Goal: Transaction & Acquisition: Purchase product/service

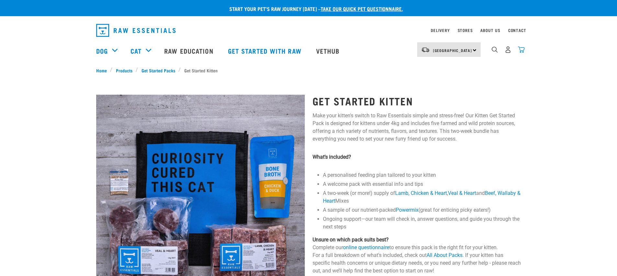
click at [518, 49] on img "dropdown navigation" at bounding box center [520, 49] width 7 height 7
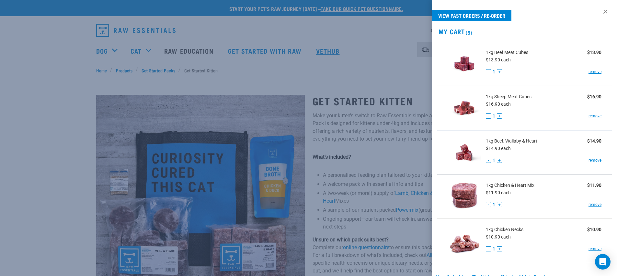
click at [330, 61] on div at bounding box center [308, 138] width 617 height 276
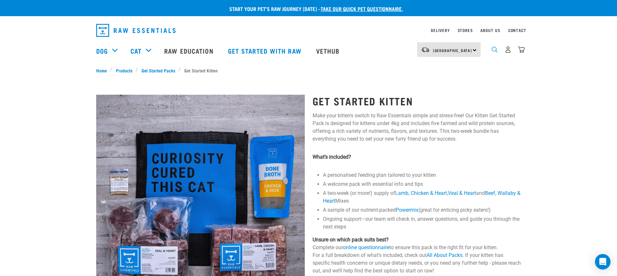
click at [493, 51] on img "dropdown navigation" at bounding box center [494, 50] width 6 height 6
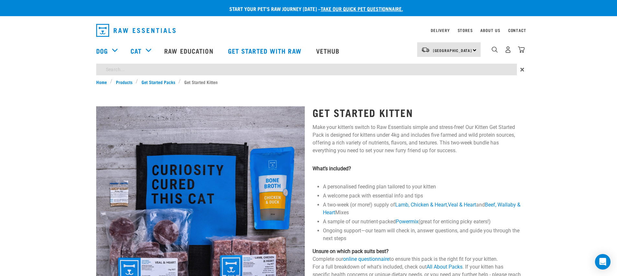
click at [374, 66] on div "Start your pet’s raw journey [DATE] – take our quick pet questionnaire. Deliver…" at bounding box center [308, 233] width 617 height 466
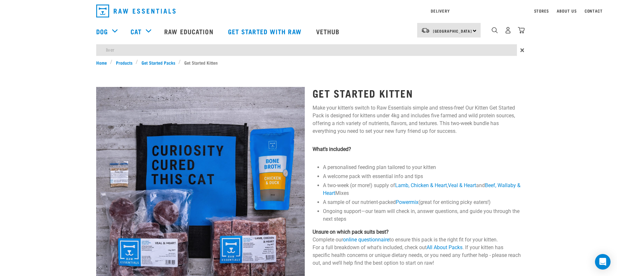
type input "liver"
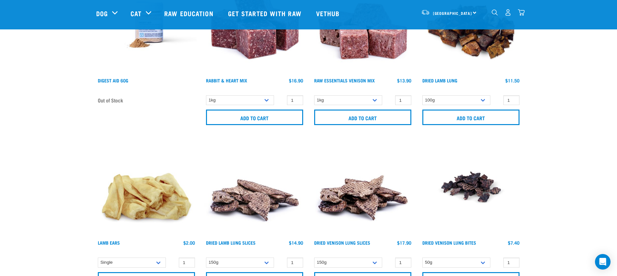
scroll to position [524, 0]
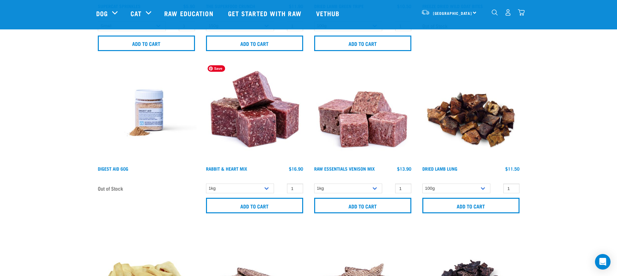
click at [248, 134] on img at bounding box center [254, 113] width 100 height 100
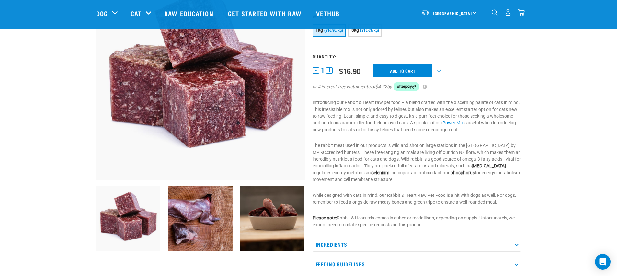
scroll to position [84, 0]
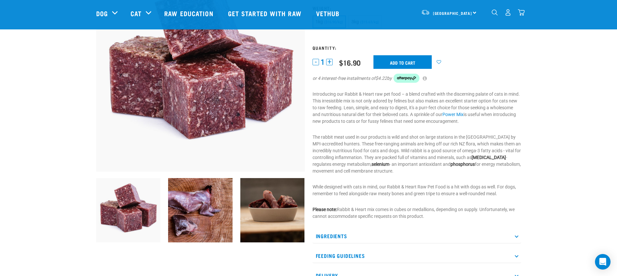
click at [443, 241] on p "Ingredients" at bounding box center [416, 236] width 208 height 15
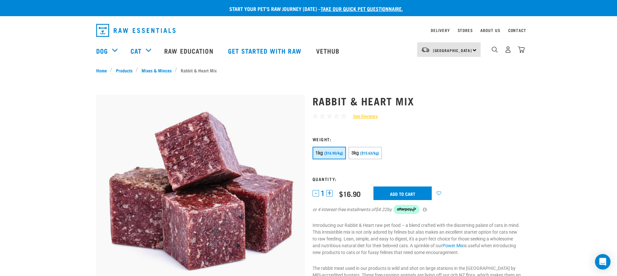
scroll to position [8, 0]
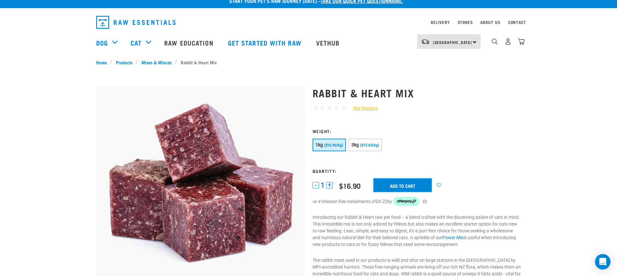
click at [411, 185] on input "Add to cart" at bounding box center [402, 186] width 58 height 14
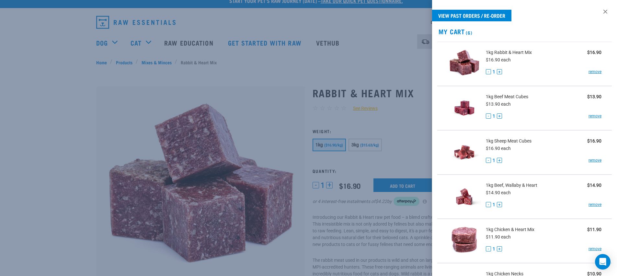
click at [346, 112] on div at bounding box center [308, 138] width 617 height 276
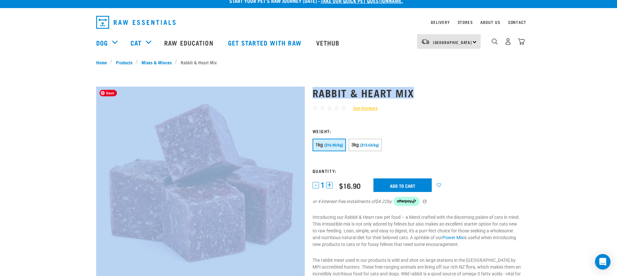
drag, startPoint x: 405, startPoint y: 88, endPoint x: 303, endPoint y: 91, distance: 102.3
click at [303, 91] on div "Rabbit & Heart Mix ☆ ☆ ☆ ☆ ☆ See Reviews" at bounding box center [308, 276] width 432 height 396
copy div "Rabbit & Heart Mix"
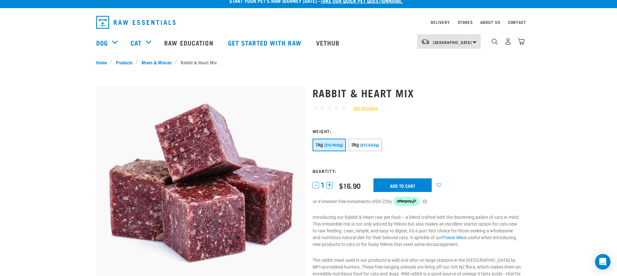
drag, startPoint x: 474, startPoint y: 134, endPoint x: 538, endPoint y: 42, distance: 112.0
click at [475, 134] on form "1" at bounding box center [416, 171] width 208 height 85
click at [521, 41] on img "dropdown navigation" at bounding box center [520, 41] width 7 height 7
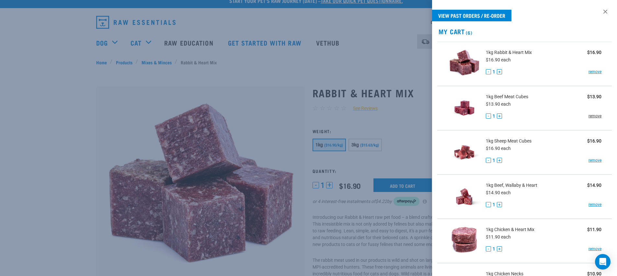
click at [590, 117] on link "remove" at bounding box center [594, 116] width 13 height 6
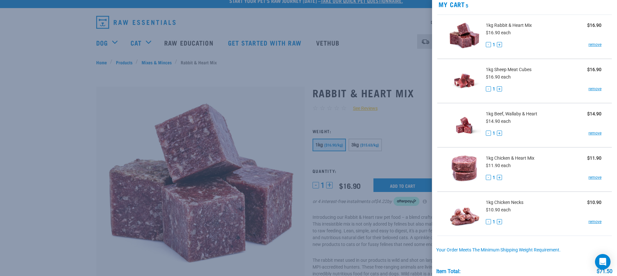
scroll to position [0, 0]
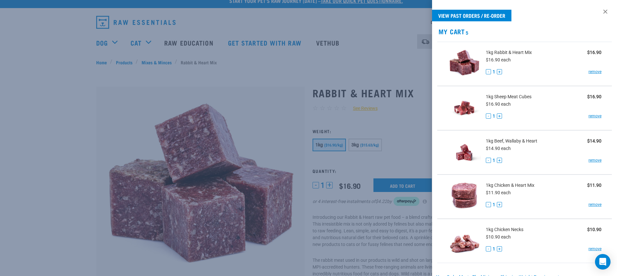
click at [550, 110] on div "1kg Sheep Meat Cubes $16.90 $16.90 each - 1 + remove" at bounding box center [541, 108] width 121 height 29
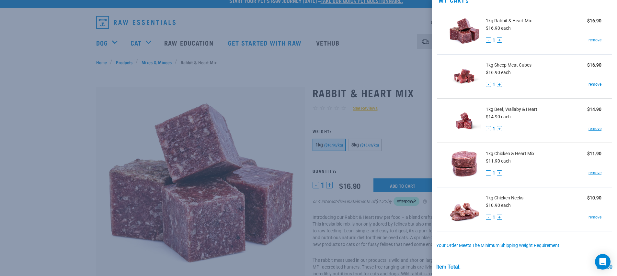
scroll to position [3, 0]
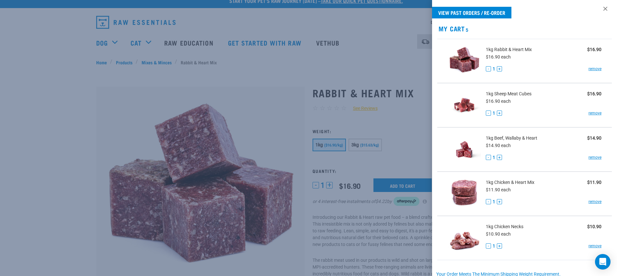
click at [519, 181] on span "1kg Chicken & Heart Mix" at bounding box center [509, 182] width 49 height 7
click at [462, 199] on img at bounding box center [463, 193] width 33 height 33
click at [416, 226] on div at bounding box center [308, 138] width 617 height 276
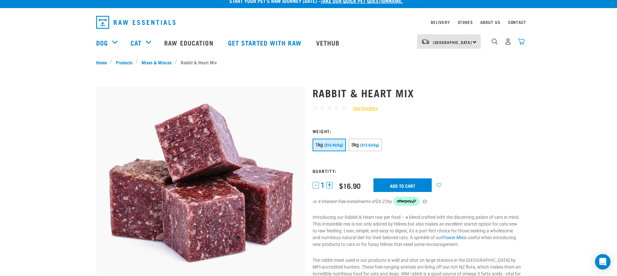
click at [524, 44] on img "dropdown navigation" at bounding box center [520, 41] width 7 height 7
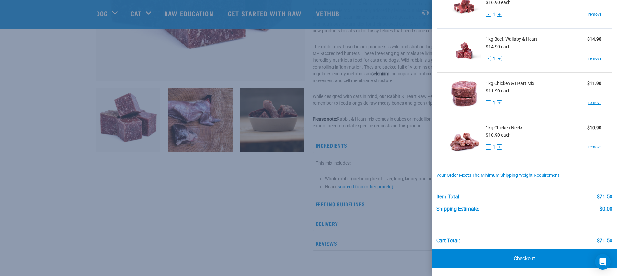
scroll to position [40, 0]
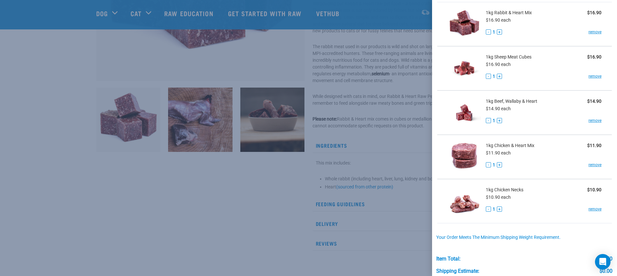
click at [492, 174] on li "1kg Chicken & Heart Mix $11.90 $11.90 each - 1 + remove" at bounding box center [524, 157] width 175 height 44
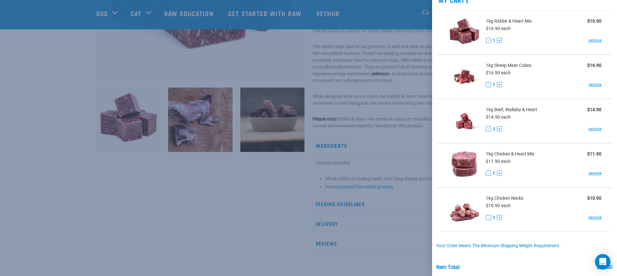
click at [505, 155] on span "1kg Chicken & Heart Mix" at bounding box center [509, 154] width 49 height 7
click at [464, 160] on img at bounding box center [463, 165] width 33 height 33
drag, startPoint x: 538, startPoint y: 155, endPoint x: 494, endPoint y: 151, distance: 43.5
click at [494, 151] on div "1kg Chicken & Heart Mix $11.90" at bounding box center [543, 154] width 116 height 7
copy span "Chicken & Heart Mix"
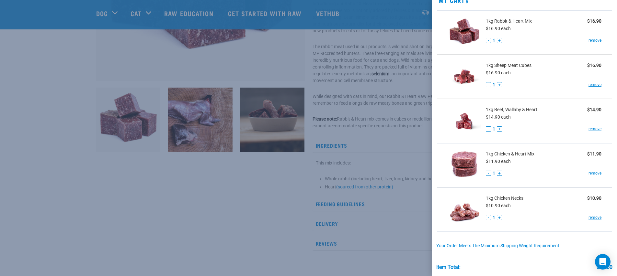
click at [363, 137] on div at bounding box center [308, 138] width 617 height 276
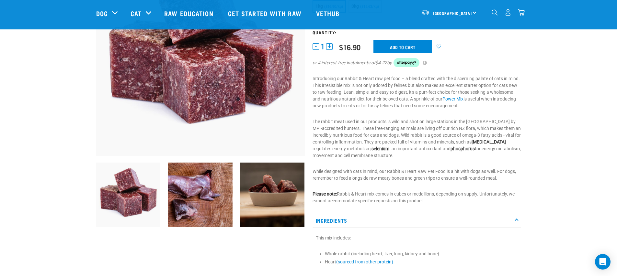
scroll to position [0, 0]
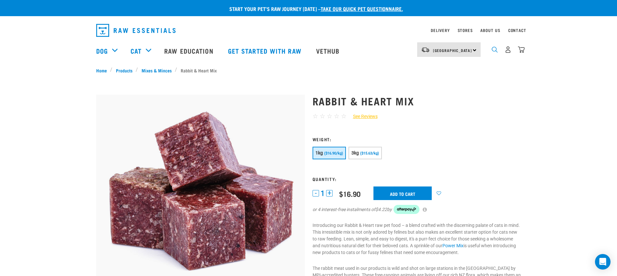
click at [492, 51] on img "dropdown navigation" at bounding box center [494, 50] width 6 height 6
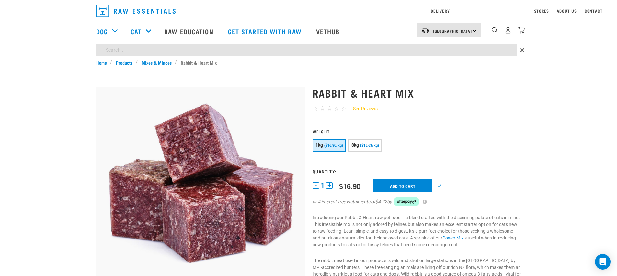
paste input "Chicken & Heart Mix"
type input "Chicken & Heart Mix"
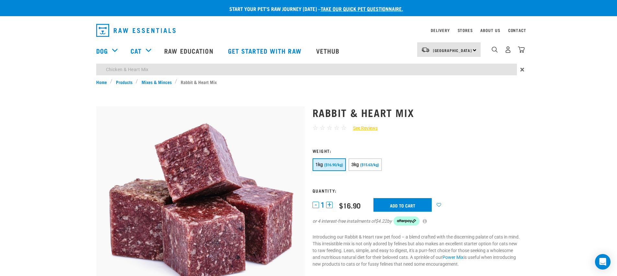
click at [524, 53] on img "dropdown navigation" at bounding box center [520, 49] width 7 height 7
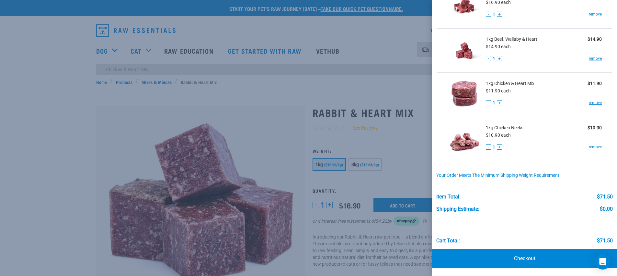
scroll to position [11, 0]
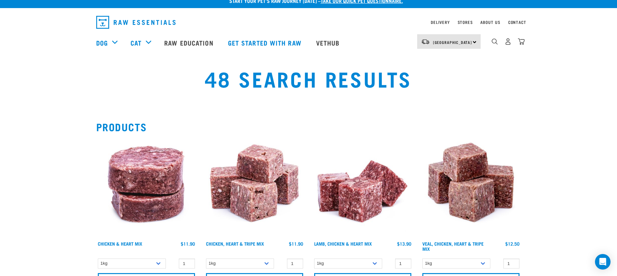
scroll to position [36, 0]
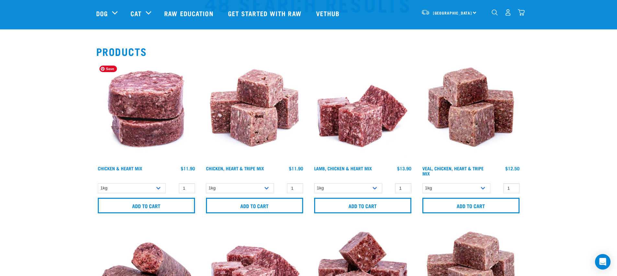
click at [149, 105] on img at bounding box center [146, 112] width 100 height 100
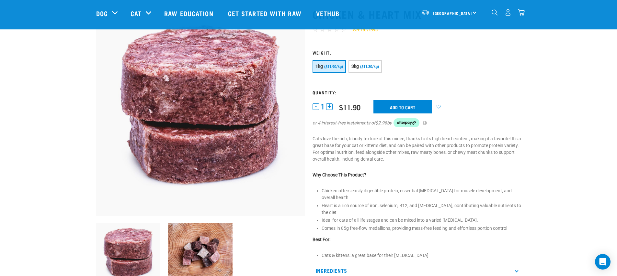
scroll to position [148, 0]
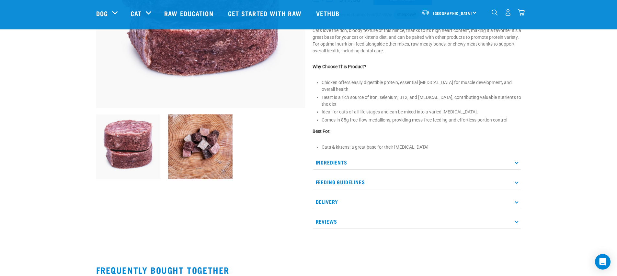
click at [428, 163] on div "Ingredients NZ Chicken frames (bone in) NZ Heart (beef, lamb, pork or veal) All…" at bounding box center [416, 192] width 208 height 74
click at [433, 158] on p "Ingredients" at bounding box center [416, 162] width 208 height 15
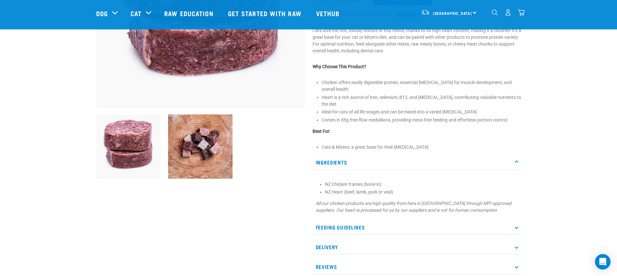
scroll to position [58, 0]
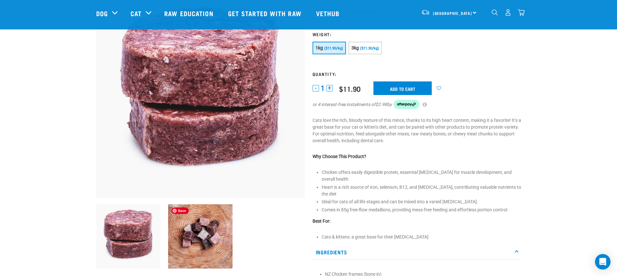
click at [181, 224] on img at bounding box center [200, 237] width 64 height 64
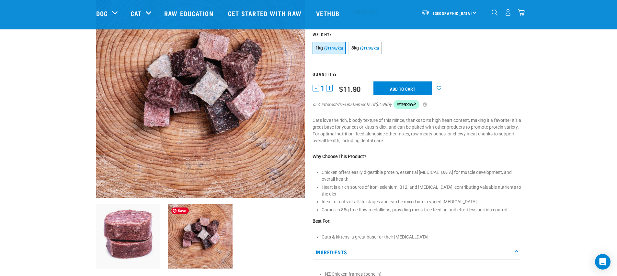
scroll to position [0, 0]
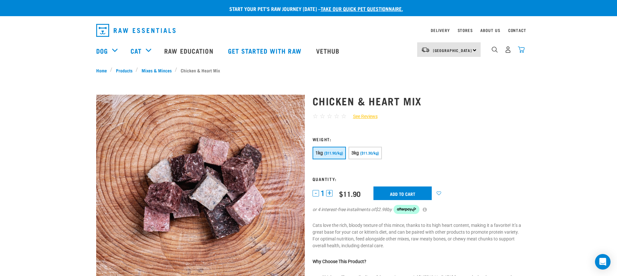
click at [522, 48] on img "dropdown navigation" at bounding box center [520, 49] width 7 height 7
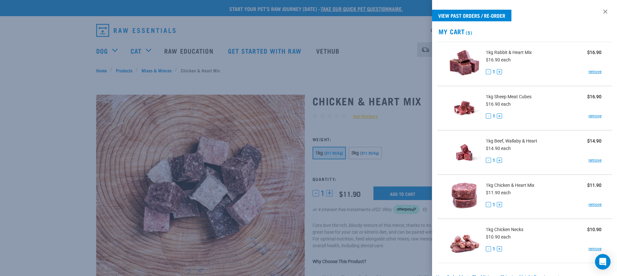
click at [350, 73] on div at bounding box center [308, 138] width 617 height 276
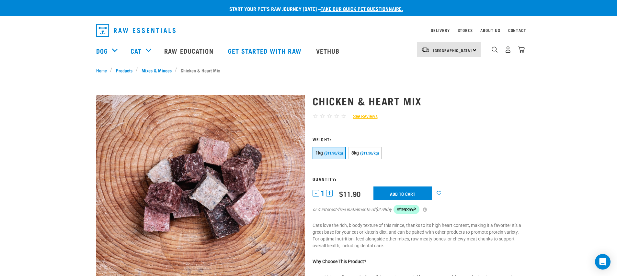
click at [452, 106] on h1 "Chicken & Heart Mix" at bounding box center [416, 101] width 208 height 12
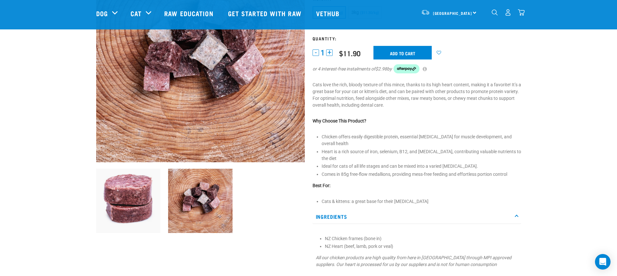
scroll to position [102, 0]
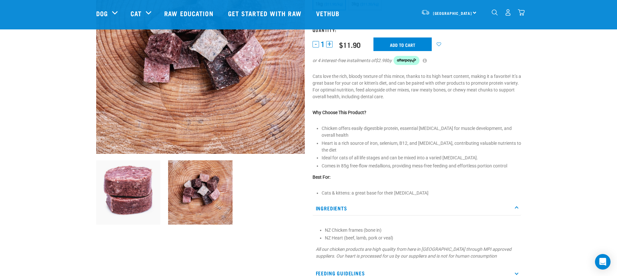
click at [521, 12] on img "dropdown navigation" at bounding box center [520, 12] width 7 height 7
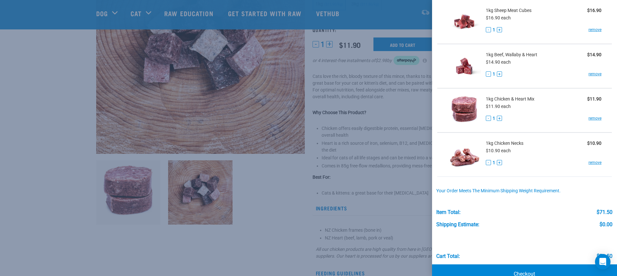
scroll to position [0, 0]
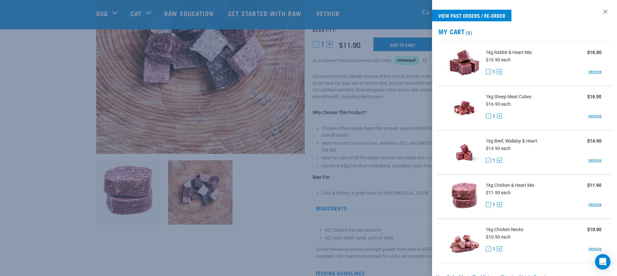
click at [399, 134] on div at bounding box center [308, 138] width 617 height 276
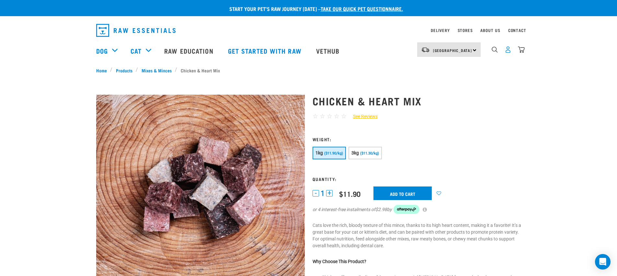
click at [505, 52] on img "dropdown navigation" at bounding box center [507, 49] width 7 height 7
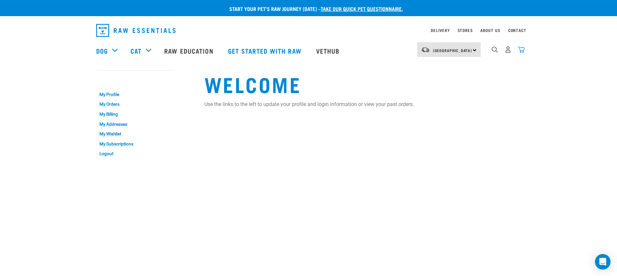
click at [524, 49] on img "dropdown navigation" at bounding box center [520, 49] width 7 height 7
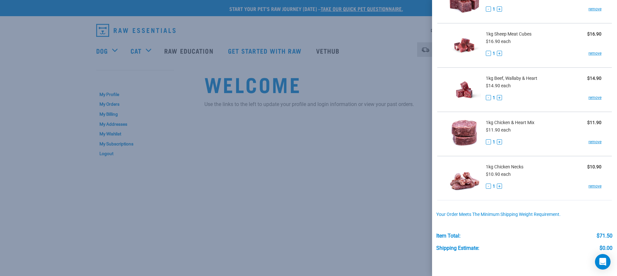
scroll to position [102, 0]
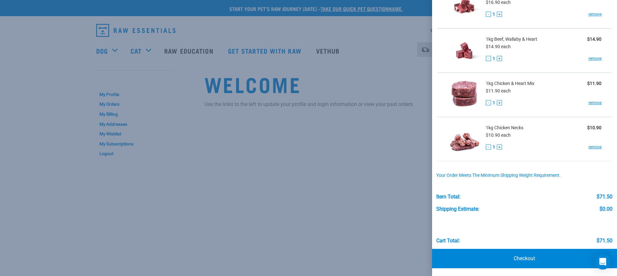
click at [368, 88] on div at bounding box center [308, 138] width 617 height 276
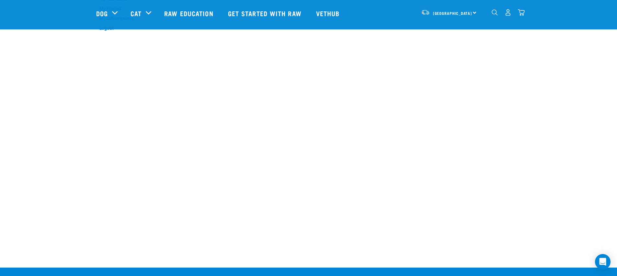
scroll to position [0, 0]
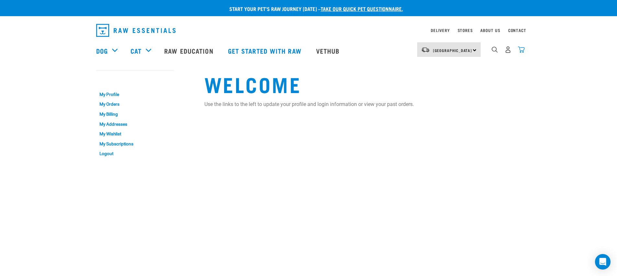
click at [520, 52] on img "dropdown navigation" at bounding box center [520, 49] width 7 height 7
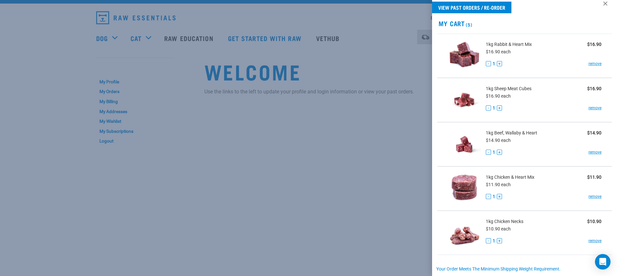
scroll to position [98, 0]
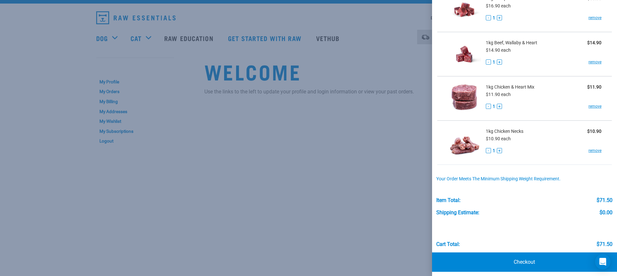
click at [396, 127] on div at bounding box center [308, 138] width 617 height 276
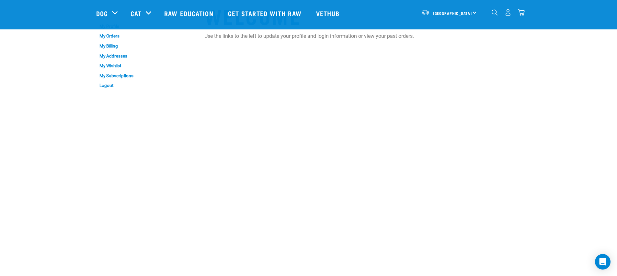
scroll to position [0, 0]
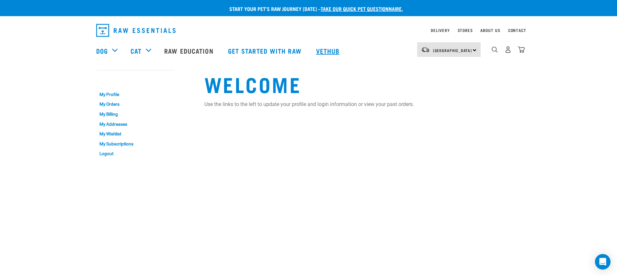
click at [333, 55] on link "Vethub" at bounding box center [328, 51] width 38 height 26
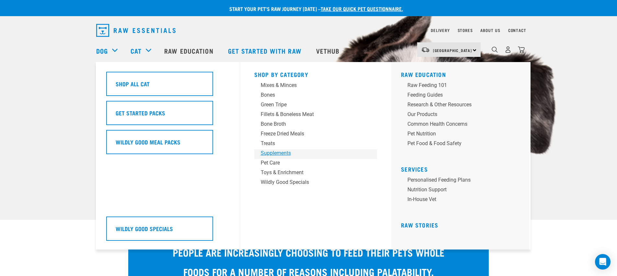
click at [271, 153] on div "Supplements" at bounding box center [311, 154] width 101 height 8
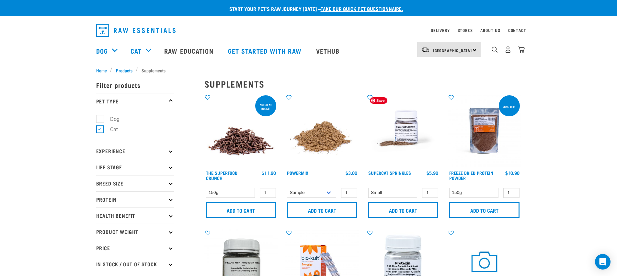
click at [402, 137] on img at bounding box center [402, 130] width 73 height 73
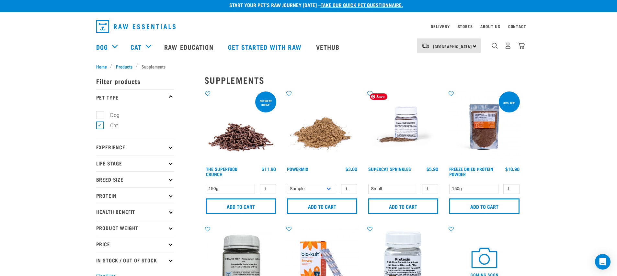
scroll to position [8, 0]
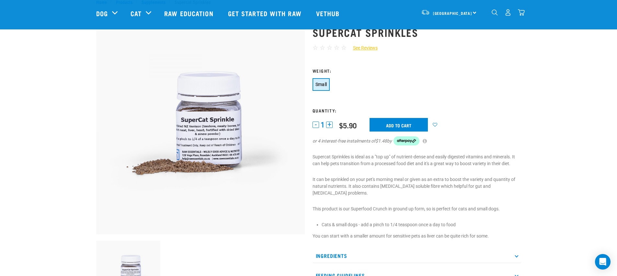
scroll to position [44, 0]
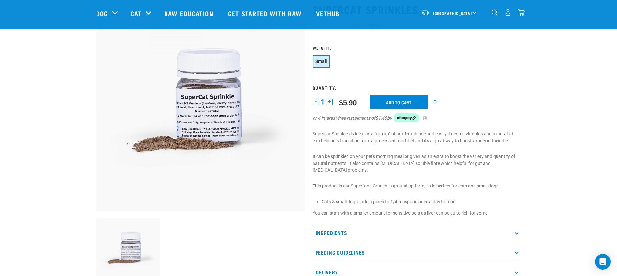
click at [364, 230] on p "Ingredients" at bounding box center [416, 233] width 208 height 15
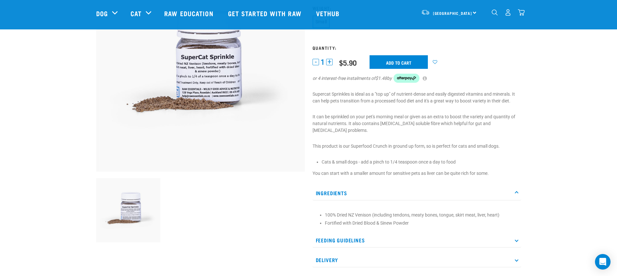
scroll to position [31, 0]
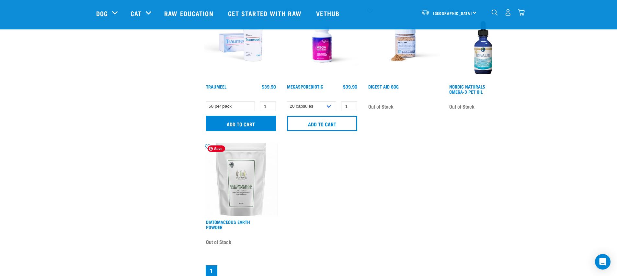
scroll to position [465, 0]
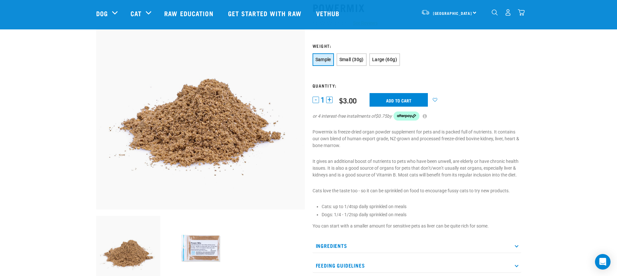
scroll to position [54, 0]
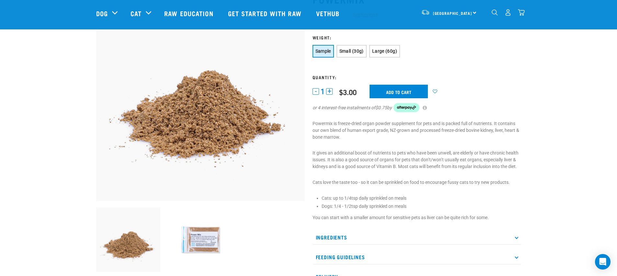
click at [348, 234] on p "Ingredients" at bounding box center [416, 237] width 208 height 15
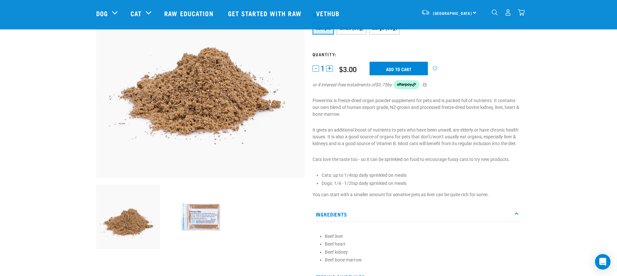
scroll to position [86, 0]
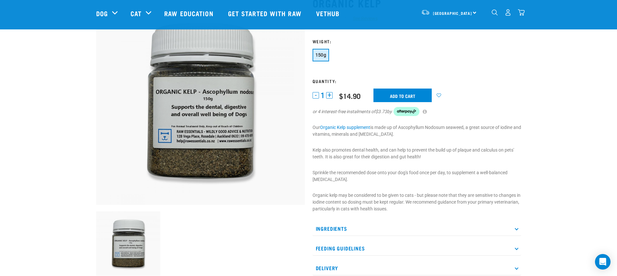
scroll to position [59, 0]
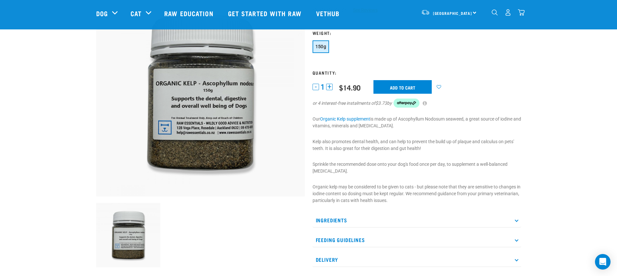
click at [359, 237] on p "Feeding Guidelines" at bounding box center [416, 240] width 208 height 15
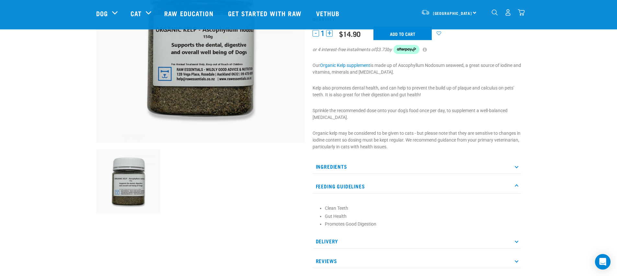
click at [389, 170] on p "Ingredients" at bounding box center [416, 167] width 208 height 15
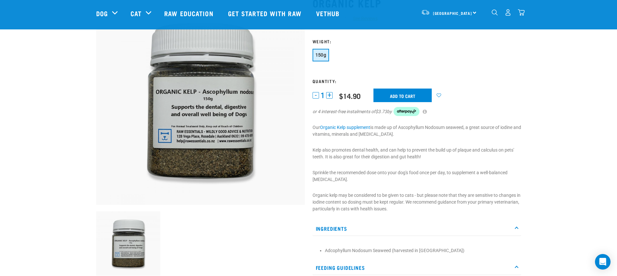
scroll to position [0, 0]
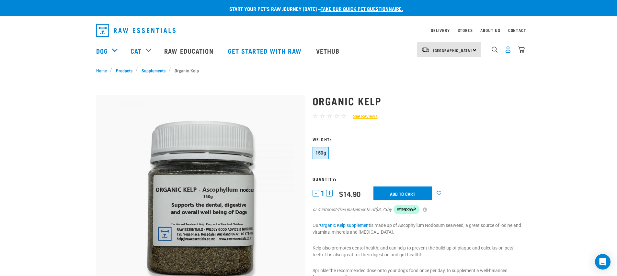
click at [509, 53] on img "dropdown navigation" at bounding box center [507, 49] width 7 height 7
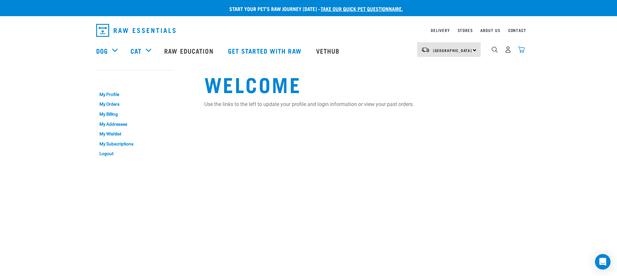
click at [524, 50] on img "dropdown navigation" at bounding box center [520, 49] width 7 height 7
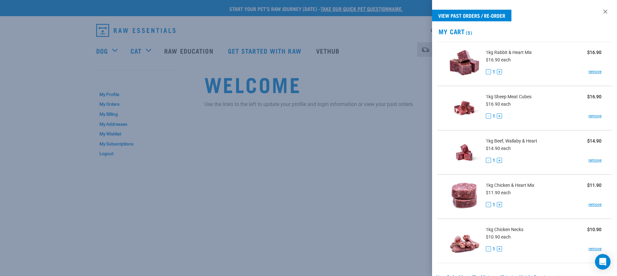
click at [362, 171] on div at bounding box center [308, 138] width 617 height 276
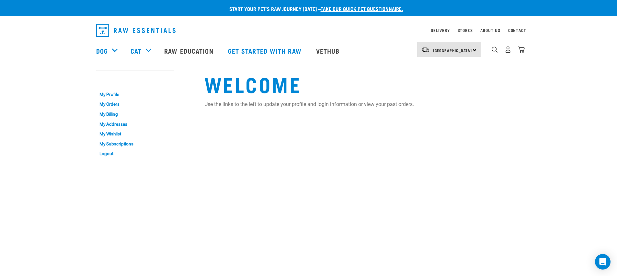
scroll to position [8, 0]
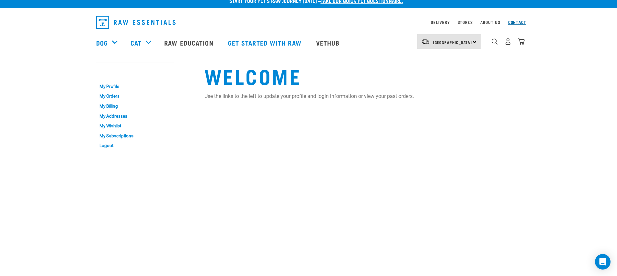
click at [516, 22] on link "Contact" at bounding box center [517, 22] width 18 height 2
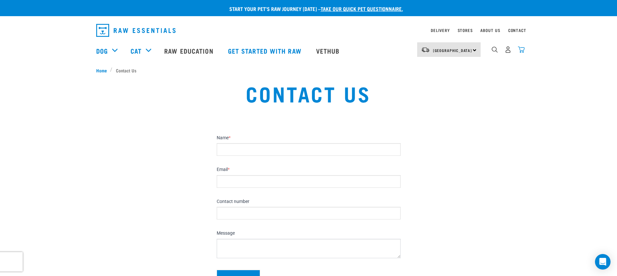
click at [522, 51] on img "dropdown navigation" at bounding box center [520, 49] width 7 height 7
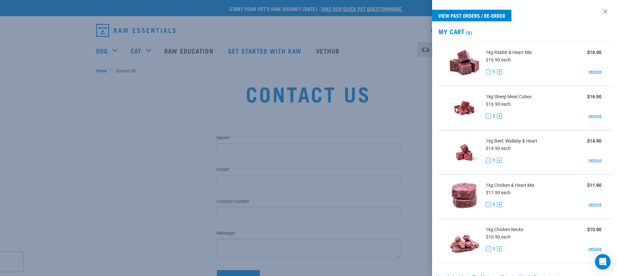
scroll to position [8, 0]
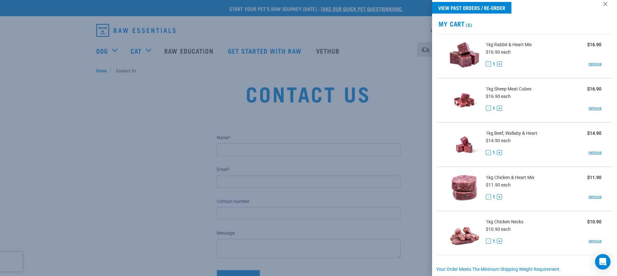
click at [482, 162] on li "1kg Beef, Wallaby & Heart $14.90 $14.90 each - 1 + remove" at bounding box center [524, 145] width 175 height 44
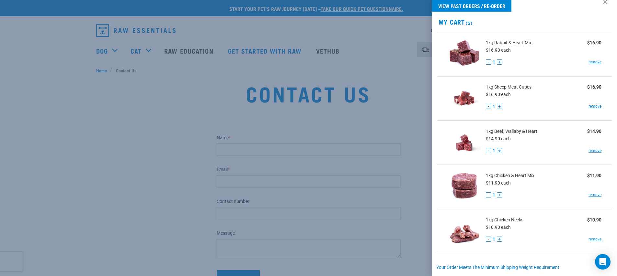
scroll to position [0, 0]
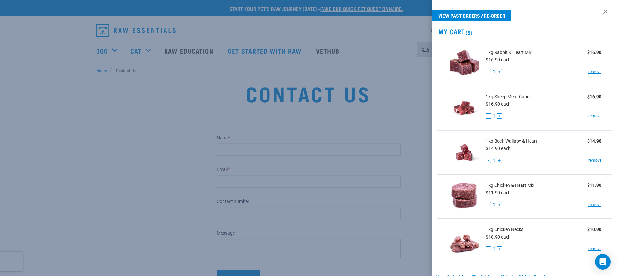
click at [406, 127] on div at bounding box center [308, 138] width 617 height 276
